Goal: Find specific page/section: Find specific page/section

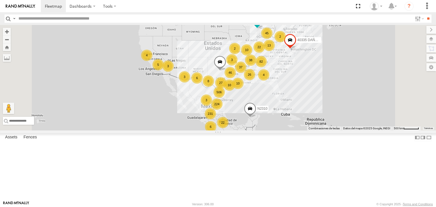
click at [54, 18] on input "text" at bounding box center [214, 18] width 396 height 8
type input "****"
click at [425, 14] on input "**" at bounding box center [428, 18] width 7 height 8
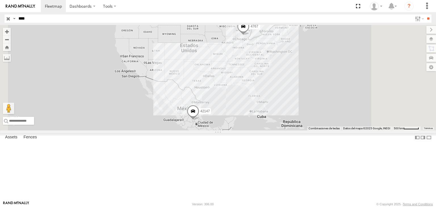
click at [0, 0] on div "All Assets" at bounding box center [0, 0] width 0 height 0
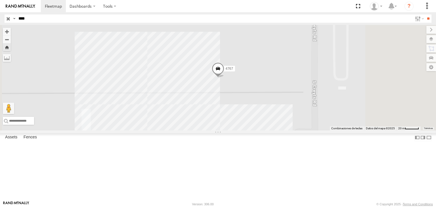
click at [9, 20] on input "button" at bounding box center [8, 18] width 7 height 8
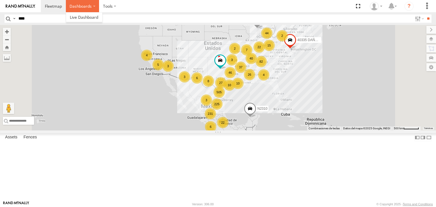
click at [95, 7] on label "Dashboards" at bounding box center [82, 6] width 33 height 12
click at [89, 16] on span at bounding box center [84, 16] width 28 height 5
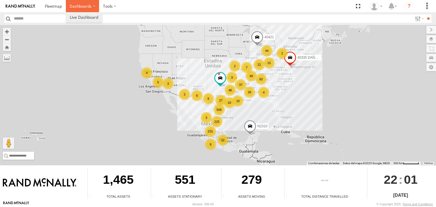
click at [85, 10] on label "Dashboards" at bounding box center [82, 6] width 33 height 12
click at [58, 8] on span at bounding box center [53, 5] width 17 height 5
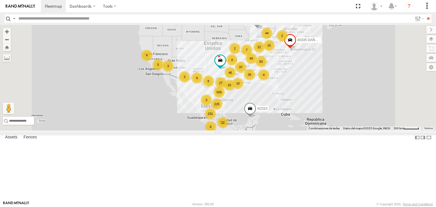
click at [272, 39] on div "44" at bounding box center [266, 33] width 11 height 11
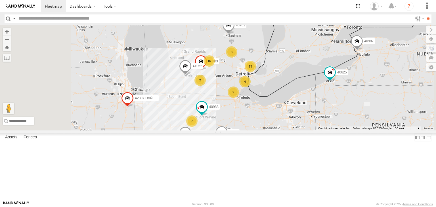
click at [284, 64] on div "N2310 40335 DAÑADO 40421 40814 16 7 3 3 5 42307 DAÑADO 4 4993 40761 2 13 6 4030…" at bounding box center [218, 78] width 436 height 106
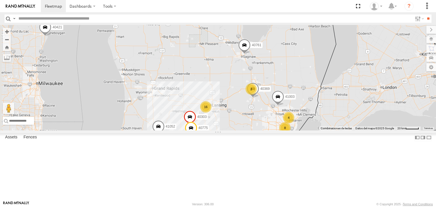
drag, startPoint x: 273, startPoint y: 74, endPoint x: 274, endPoint y: 90, distance: 15.9
click at [274, 90] on div "N2310 40335 DAÑADO 40421 40814 42307 DAÑADO 4993 40761 40303 40625 40983 41052 …" at bounding box center [218, 78] width 436 height 106
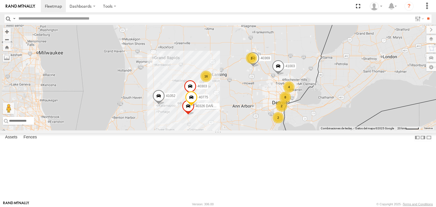
drag, startPoint x: 293, startPoint y: 118, endPoint x: 293, endPoint y: 85, distance: 32.6
click at [293, 85] on div "N2310 40335 DAÑADO 40421 40814 42307 DAÑADO 4993 40761 40303 40625 40983 41052 …" at bounding box center [218, 78] width 436 height 106
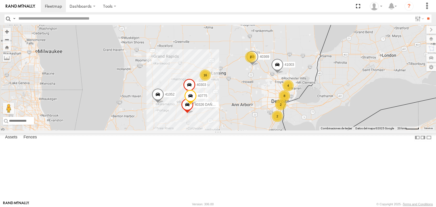
click at [211, 81] on div "16" at bounding box center [204, 75] width 11 height 11
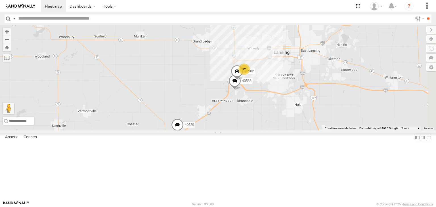
drag, startPoint x: 347, startPoint y: 113, endPoint x: 336, endPoint y: 113, distance: 10.5
click at [336, 113] on div "N2310 40335 DAÑADO 40421 40814 42307 DAÑADO 4993 40761 40303 40625 40983 41052 …" at bounding box center [218, 78] width 436 height 106
click at [249, 74] on div "12" at bounding box center [242, 68] width 11 height 11
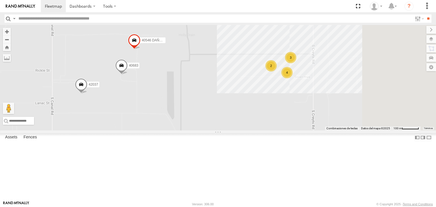
drag, startPoint x: 374, startPoint y: 140, endPoint x: 338, endPoint y: 133, distance: 36.4
click at [338, 131] on div "N2310 40335 DAÑADO 40421 40814 42307 DAÑADO 4993 40761 40303 40625 40983 41052 …" at bounding box center [218, 78] width 436 height 106
click at [291, 78] on div "4" at bounding box center [285, 71] width 11 height 11
